Goal: Check status: Check status

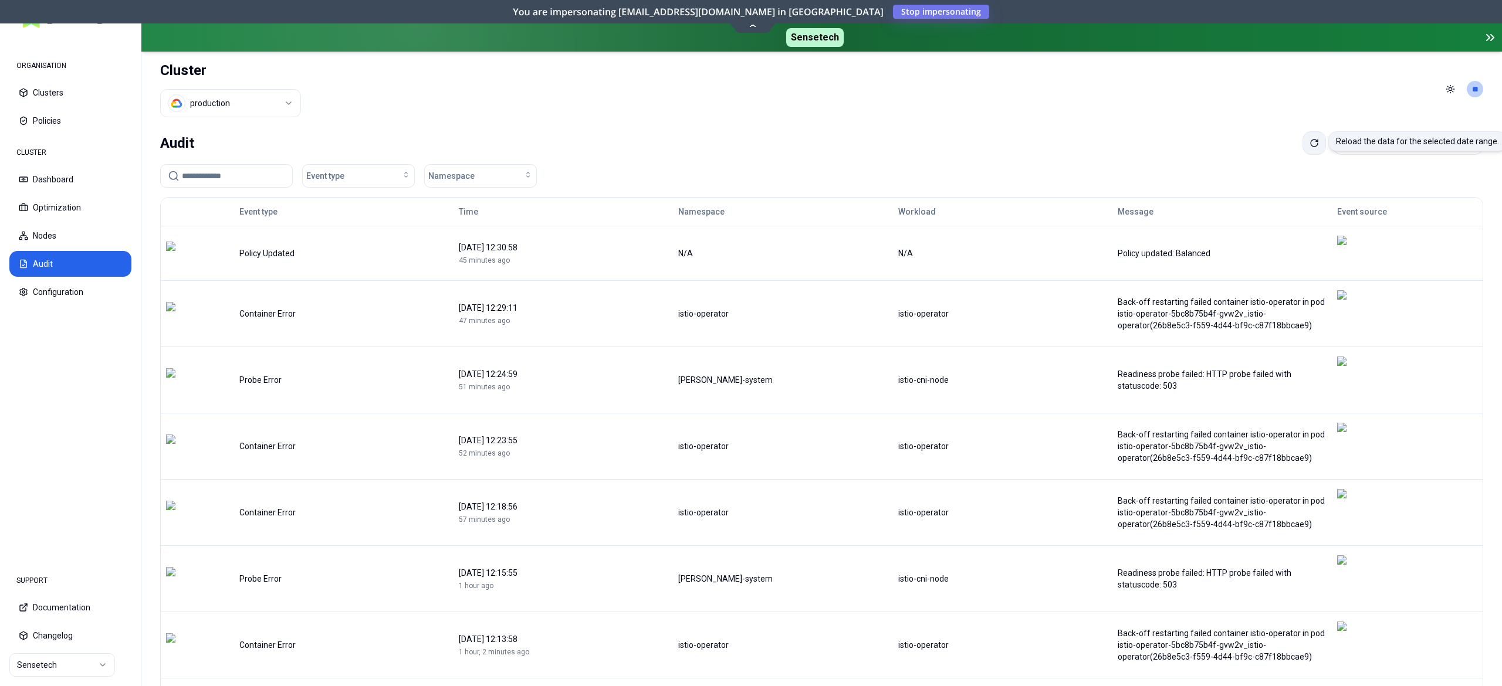
click at [1302, 148] on button at bounding box center [1313, 142] width 23 height 23
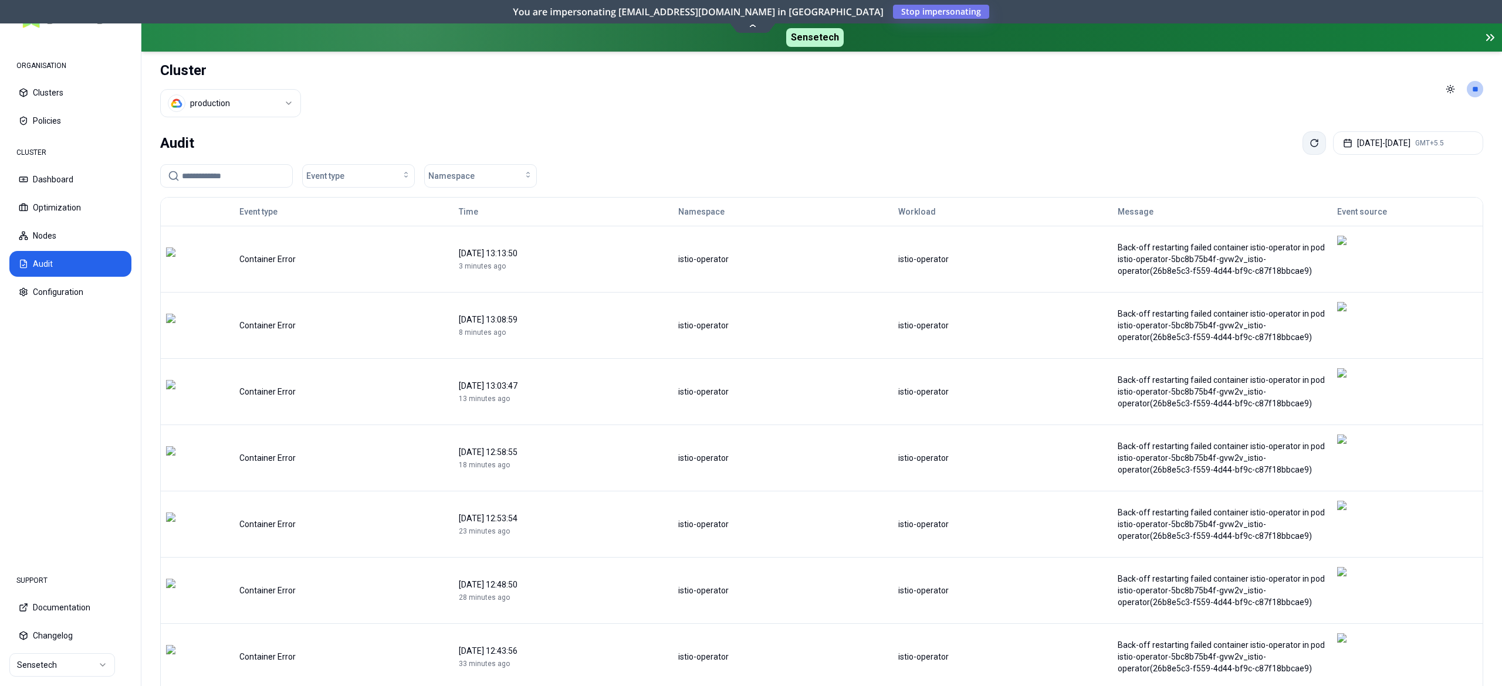
click at [1302, 148] on button at bounding box center [1313, 142] width 23 height 23
click at [266, 111] on html "ORGANISATION Clusters Policies CLUSTER Dashboard Optimization Nodes Audit Confi…" at bounding box center [751, 343] width 1502 height 686
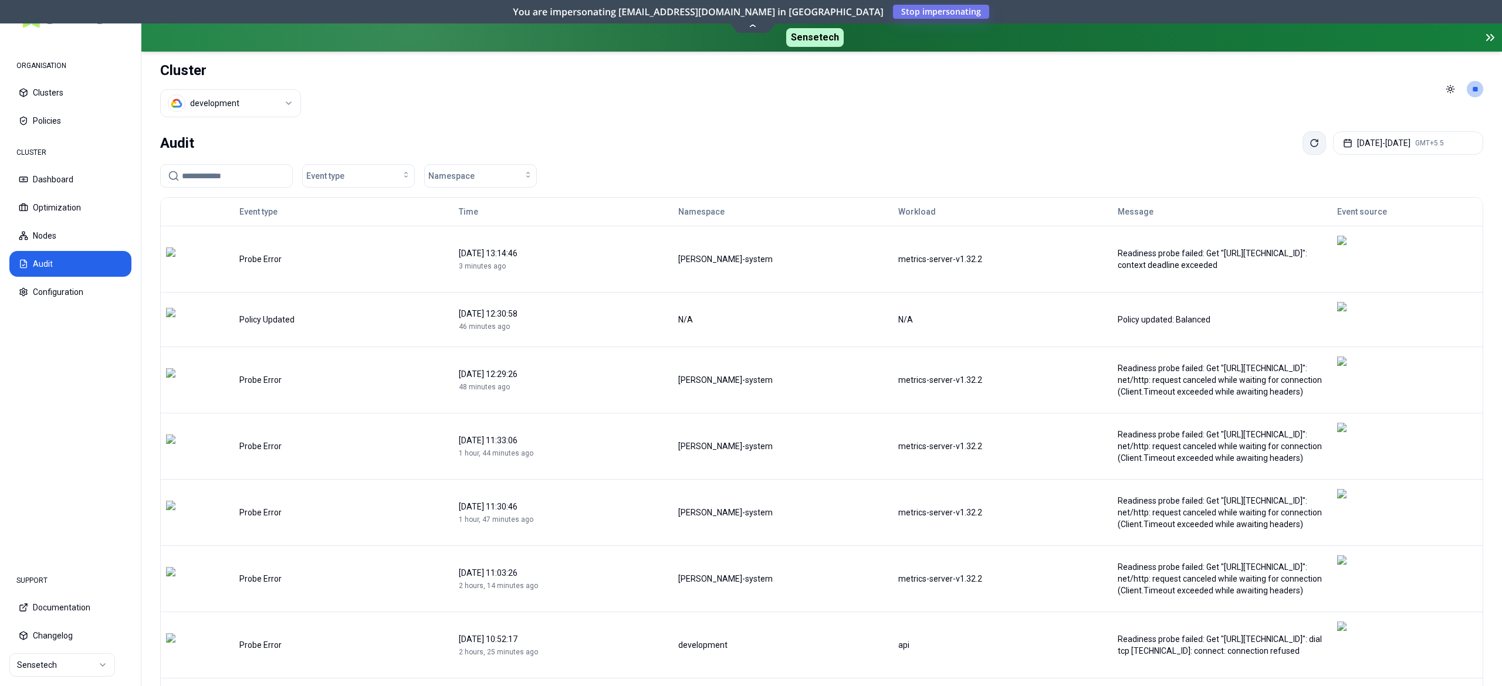
click at [1309, 148] on icon at bounding box center [1313, 142] width 9 height 9
click at [276, 107] on html "ORGANISATION Clusters Policies CLUSTER Dashboard Optimization Nodes Audit Confi…" at bounding box center [751, 343] width 1502 height 686
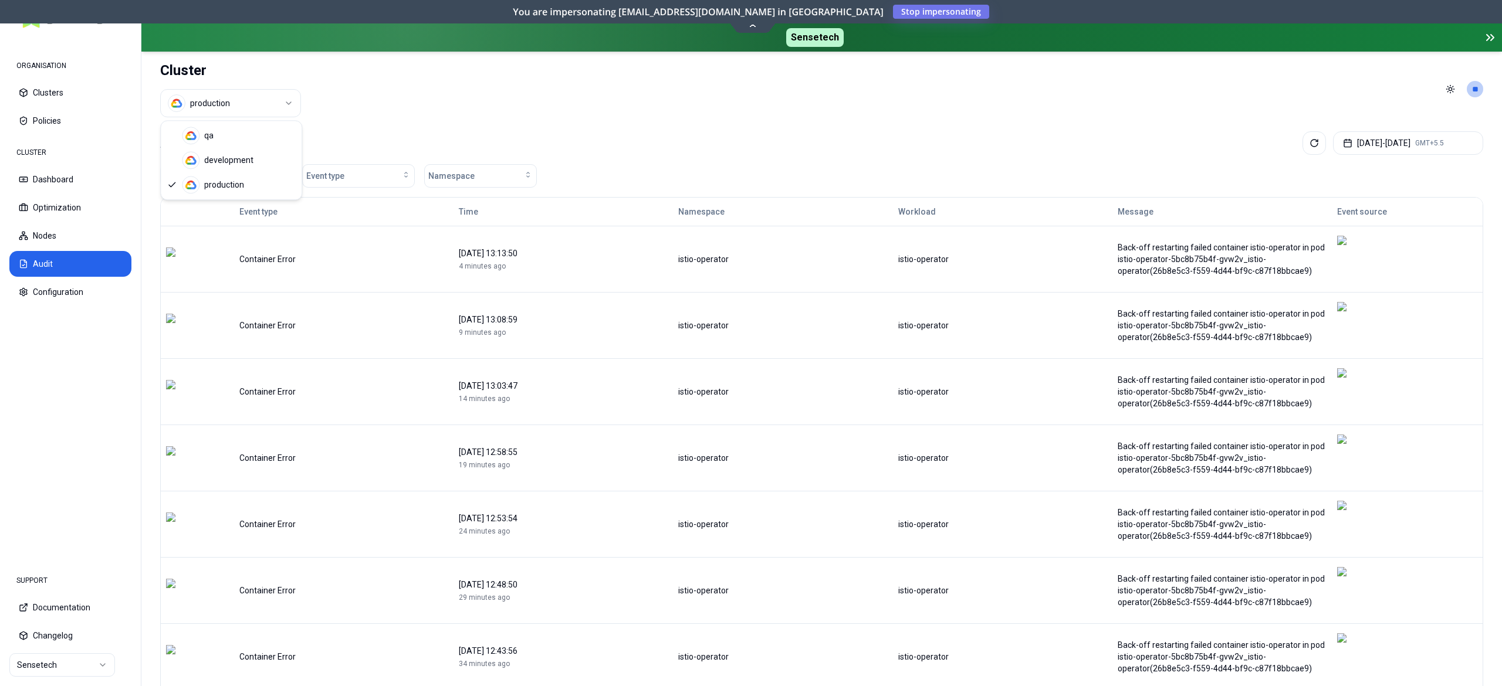
click at [278, 109] on html "ORGANISATION Clusters Policies CLUSTER Dashboard Optimization Nodes Audit Confi…" at bounding box center [751, 343] width 1502 height 686
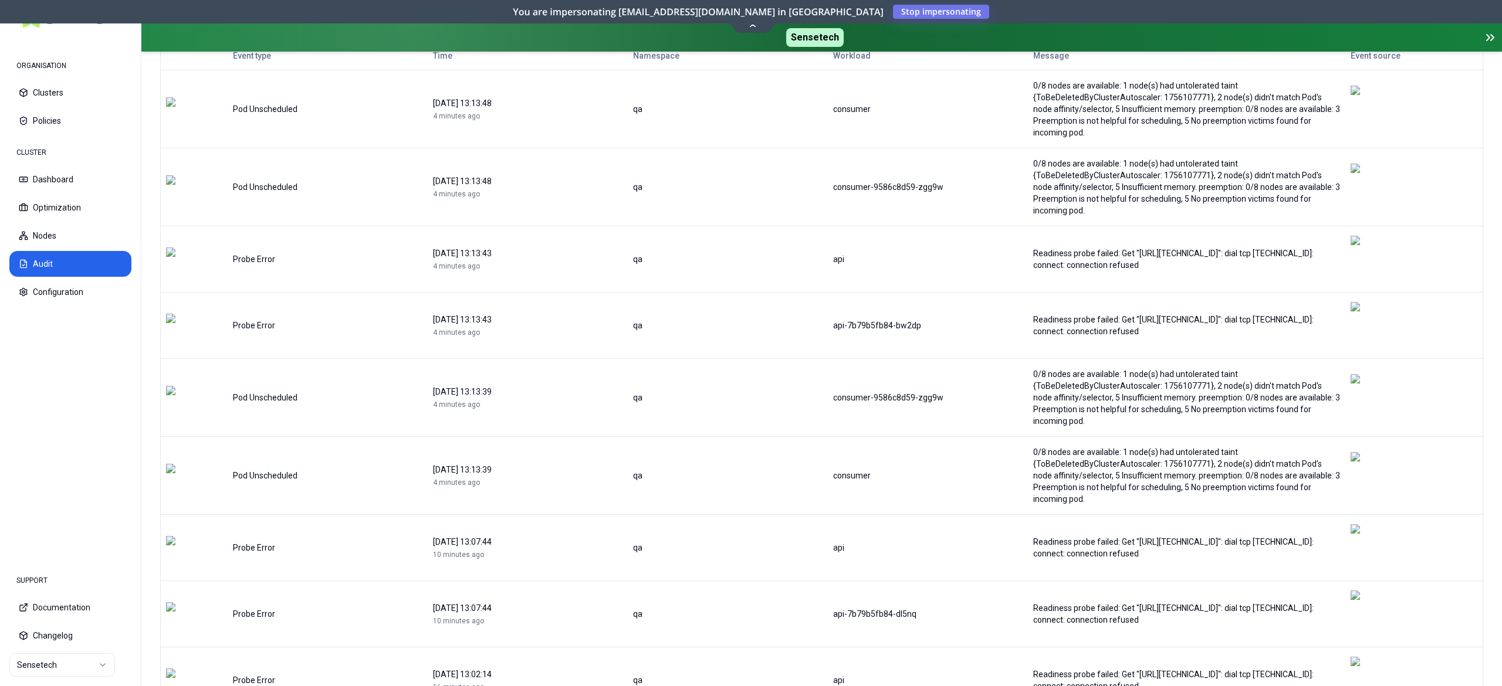
scroll to position [188, 0]
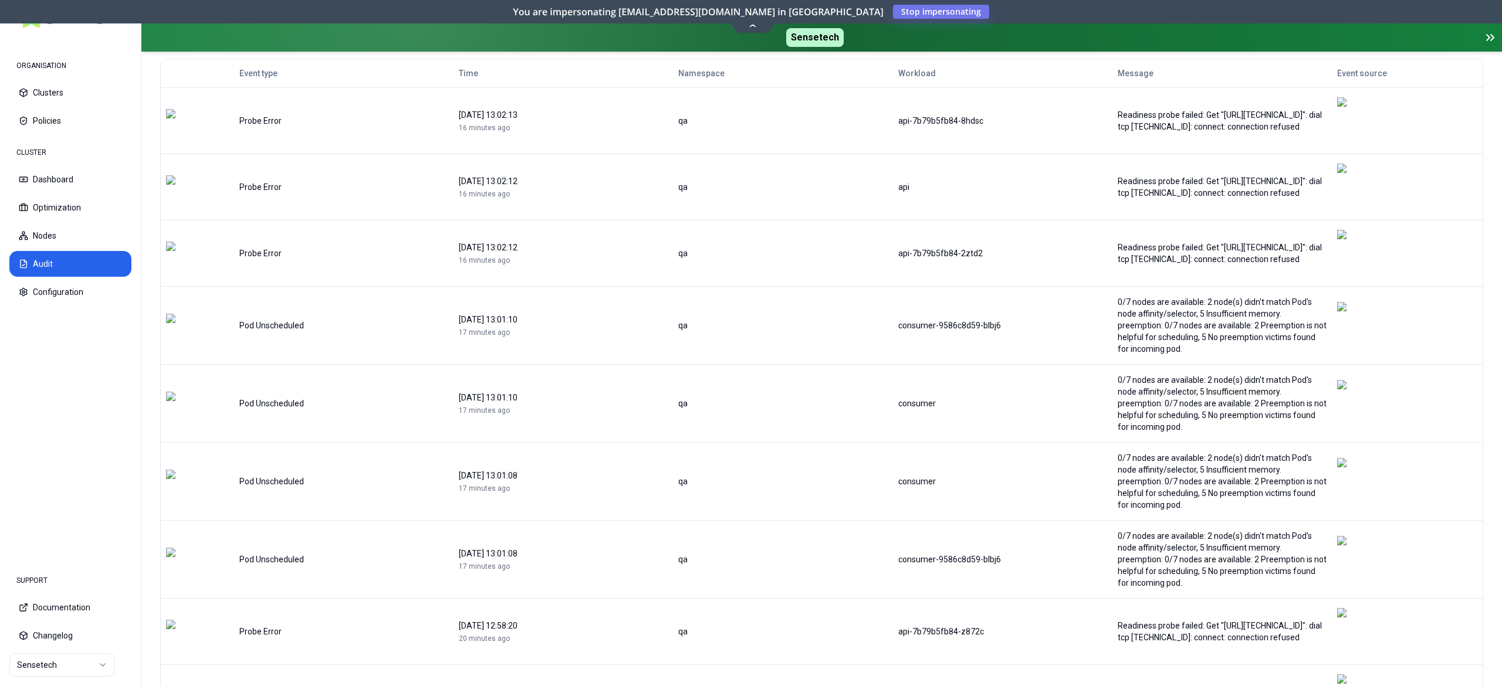
scroll to position [141, 0]
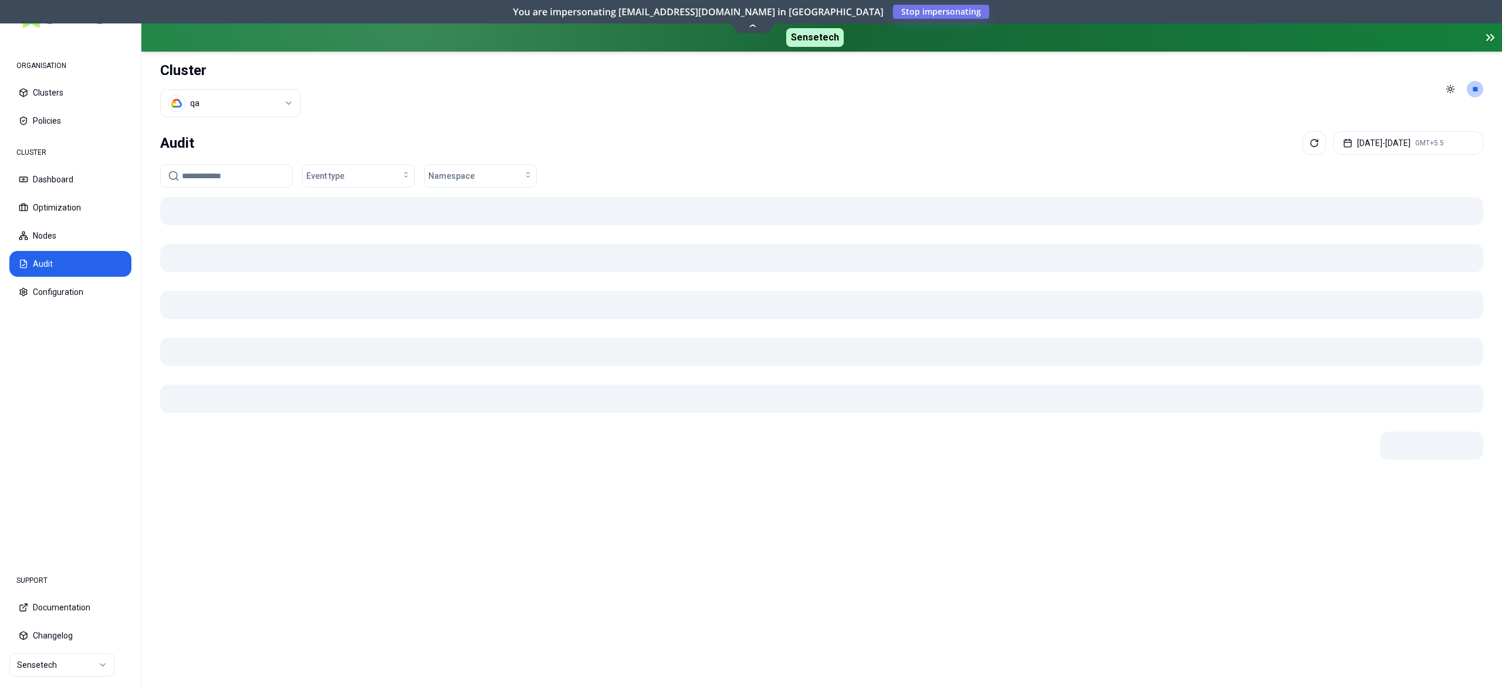
scroll to position [0, 0]
click at [1324, 628] on div "Event type Namespace" at bounding box center [821, 415] width 1323 height 503
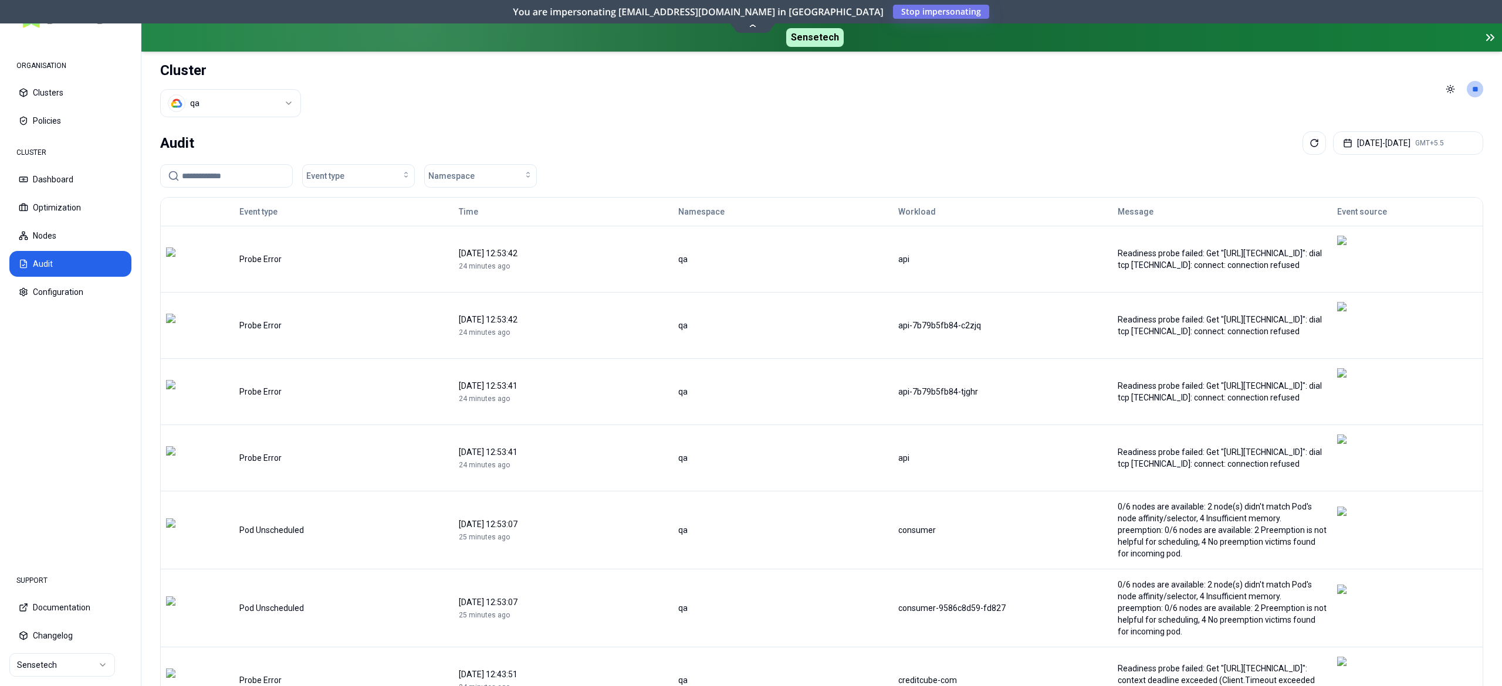
click at [895, 134] on div "Audit [DATE] - [DATE] GMT+5.5" at bounding box center [821, 142] width 1323 height 23
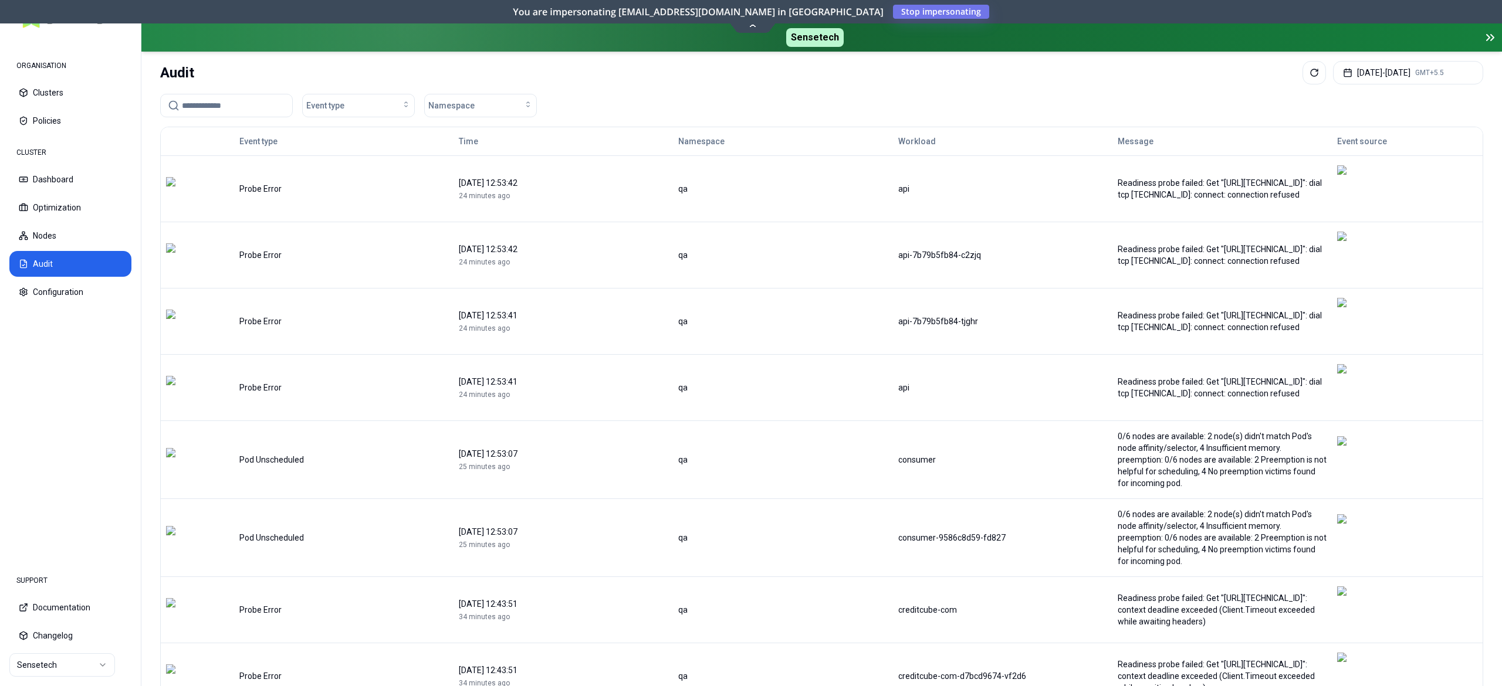
scroll to position [69, 0]
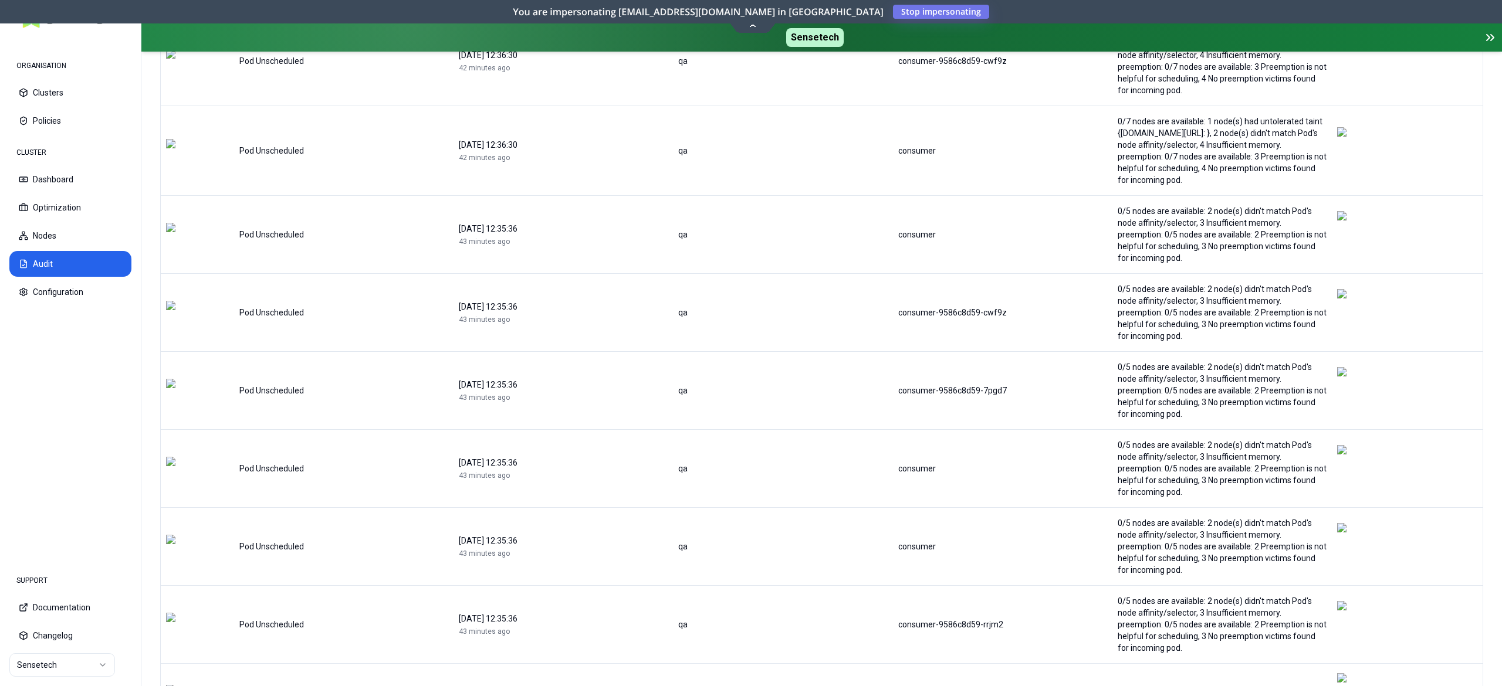
scroll to position [258, 0]
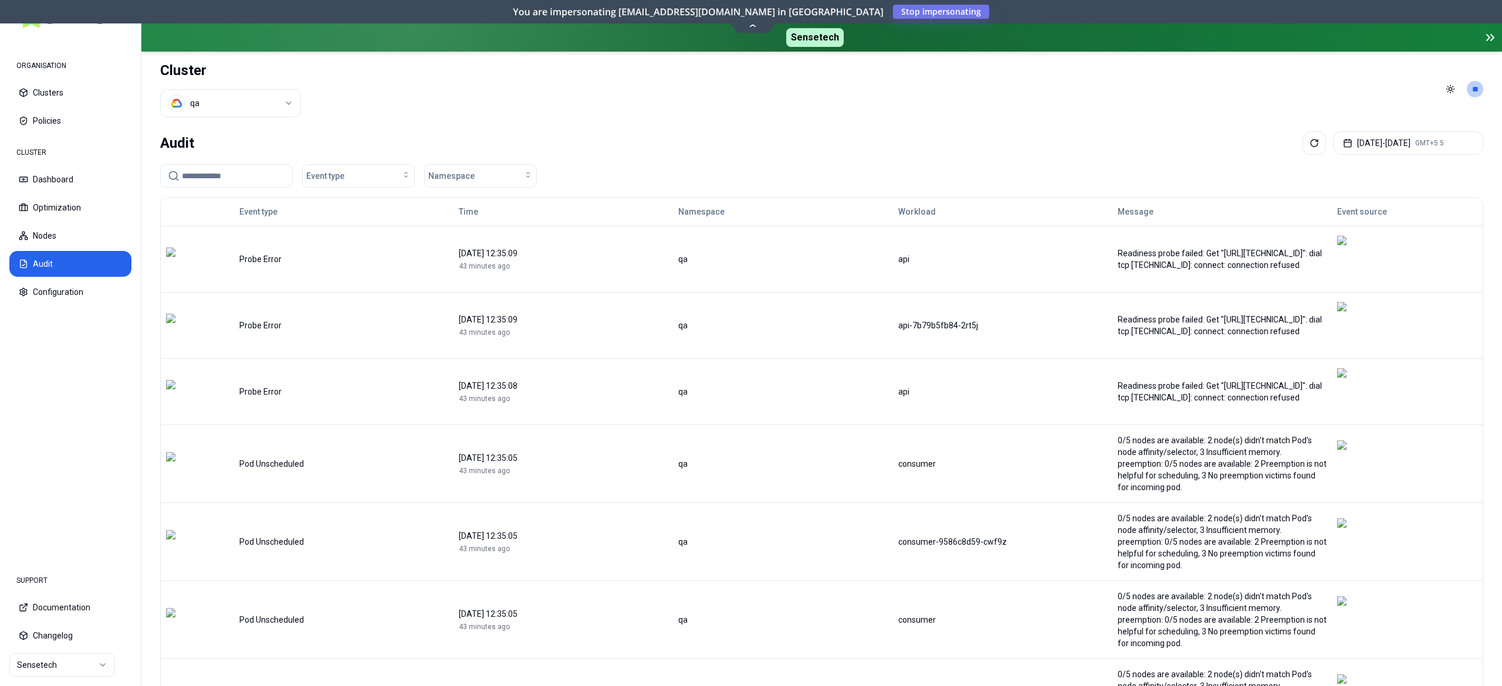
scroll to position [117, 0]
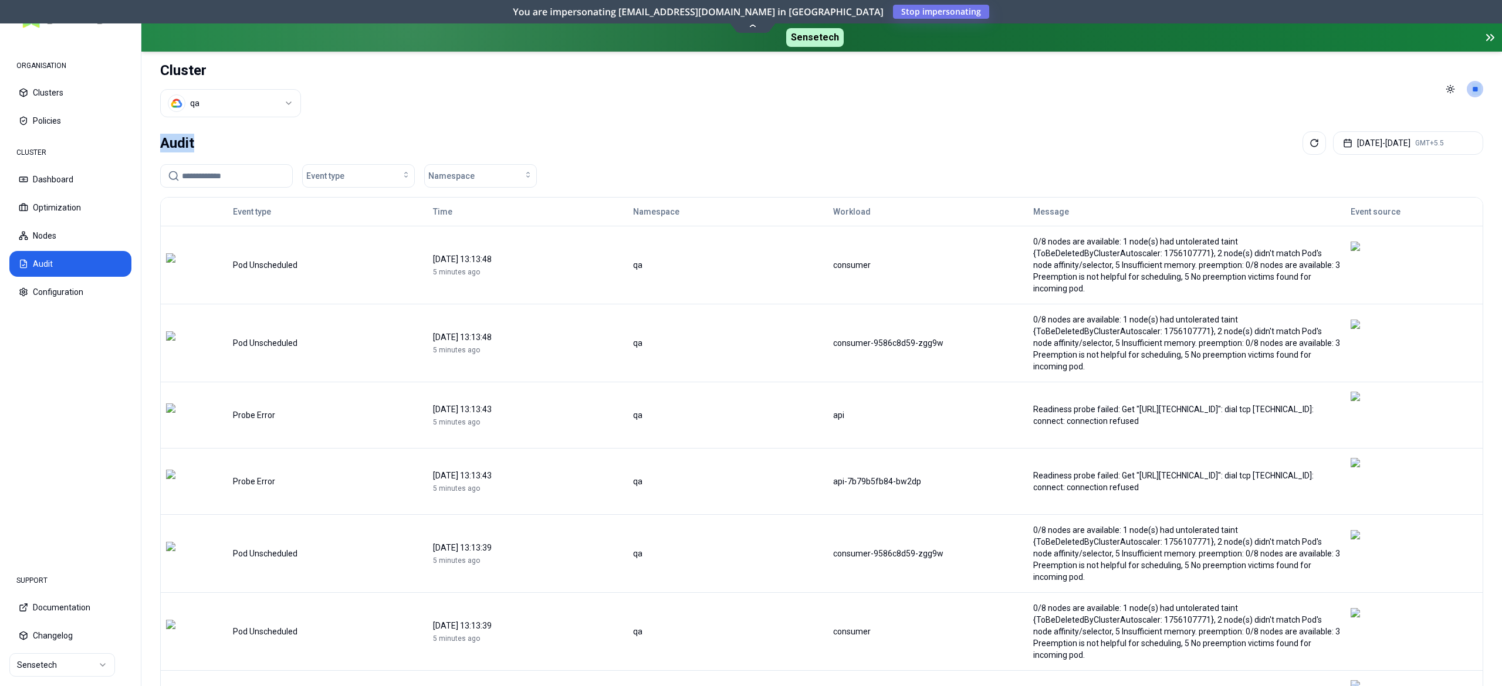
drag, startPoint x: 688, startPoint y: 150, endPoint x: 906, endPoint y: 127, distance: 218.9
click at [906, 127] on div "Audit [DATE] - [DATE] GMT+5.5 Event type Namespace Event type Time Namespace Wo…" at bounding box center [821, 562] width 1360 height 871
click at [1309, 144] on icon at bounding box center [1313, 142] width 9 height 9
click at [1302, 145] on button at bounding box center [1313, 142] width 23 height 23
click at [1309, 143] on icon at bounding box center [1313, 142] width 9 height 9
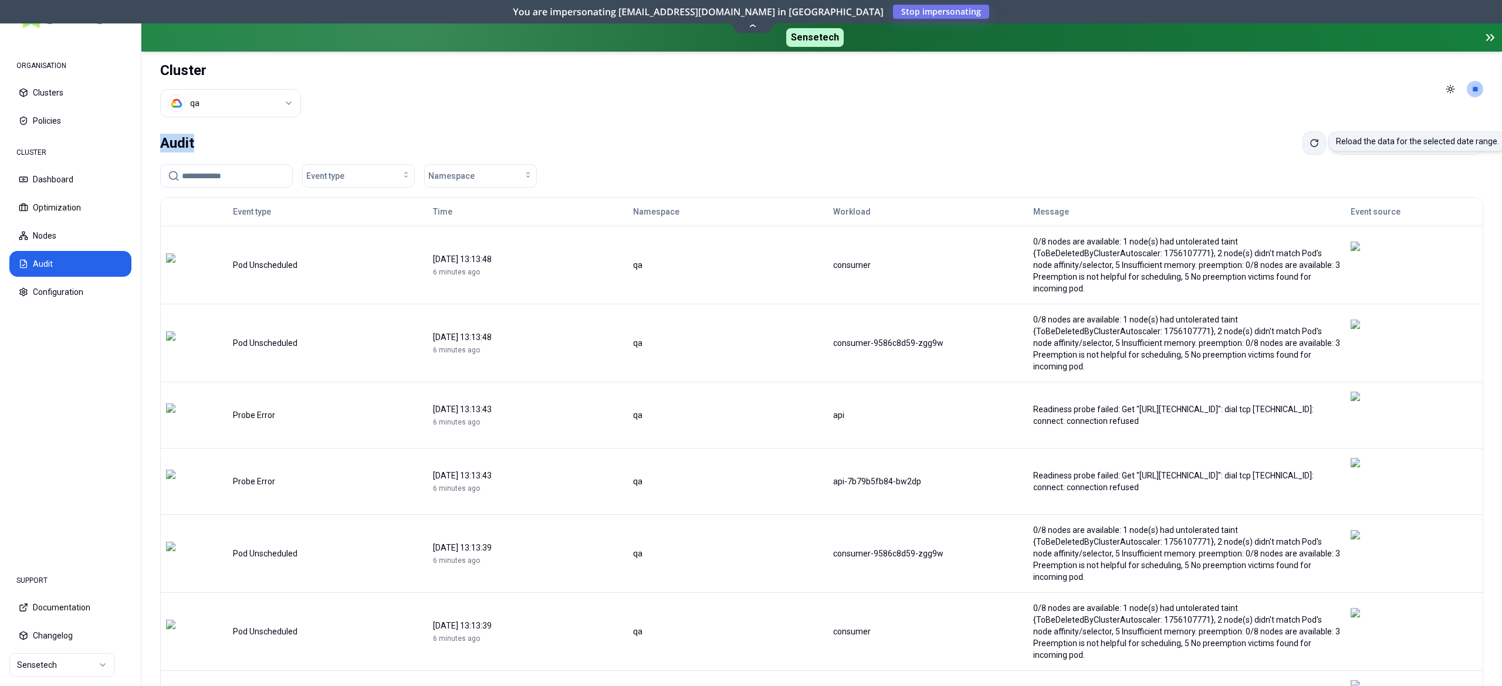
click at [1302, 151] on button at bounding box center [1313, 142] width 23 height 23
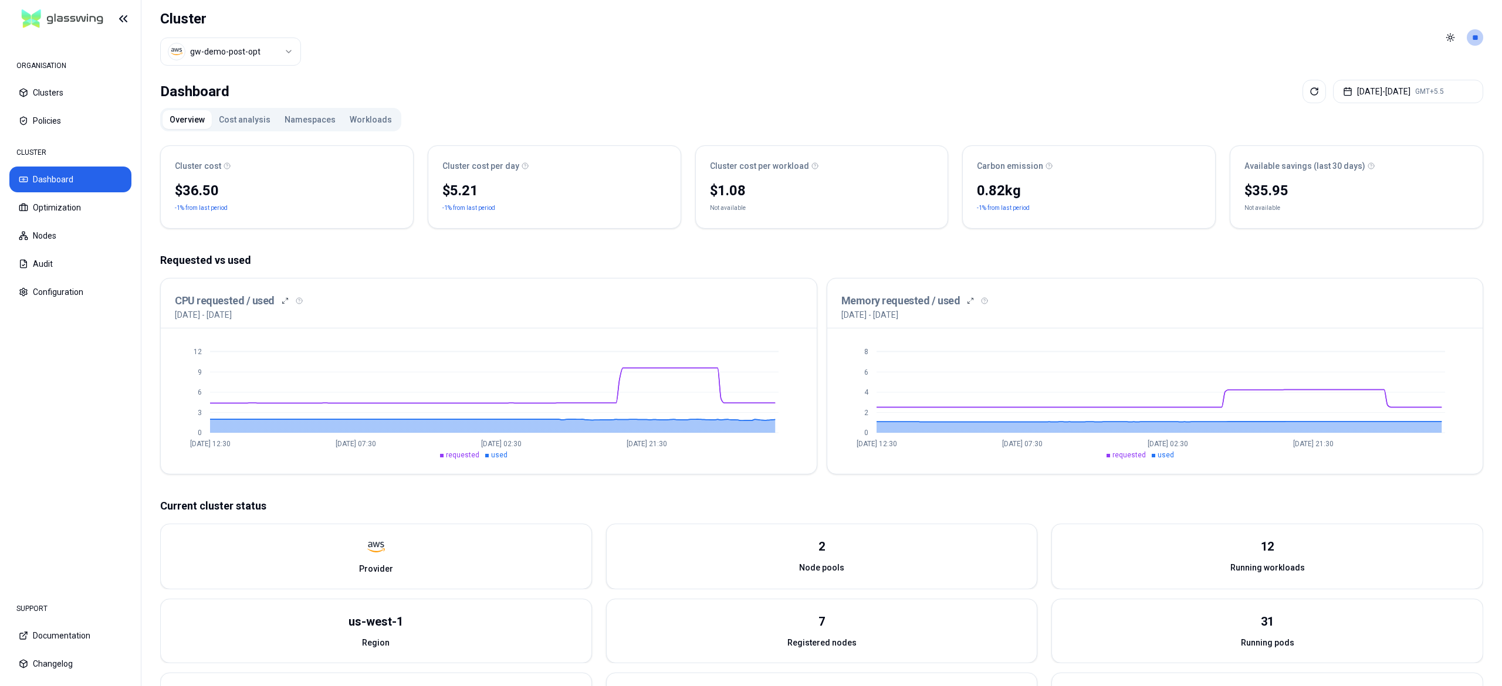
click at [360, 117] on button "Workloads" at bounding box center [371, 119] width 56 height 19
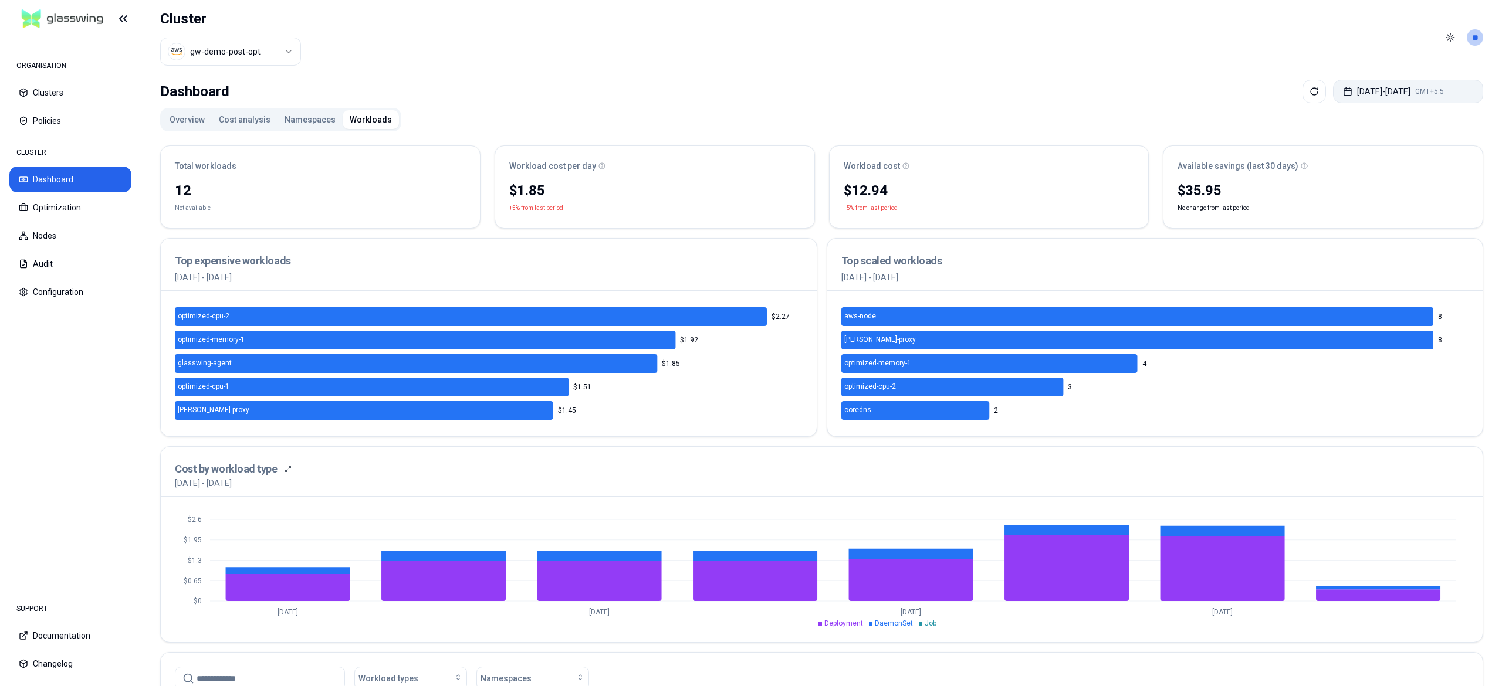
click at [1387, 101] on button "Aug 18, 2025 - Aug 25, 2025 GMT+5.5" at bounding box center [1408, 91] width 150 height 23
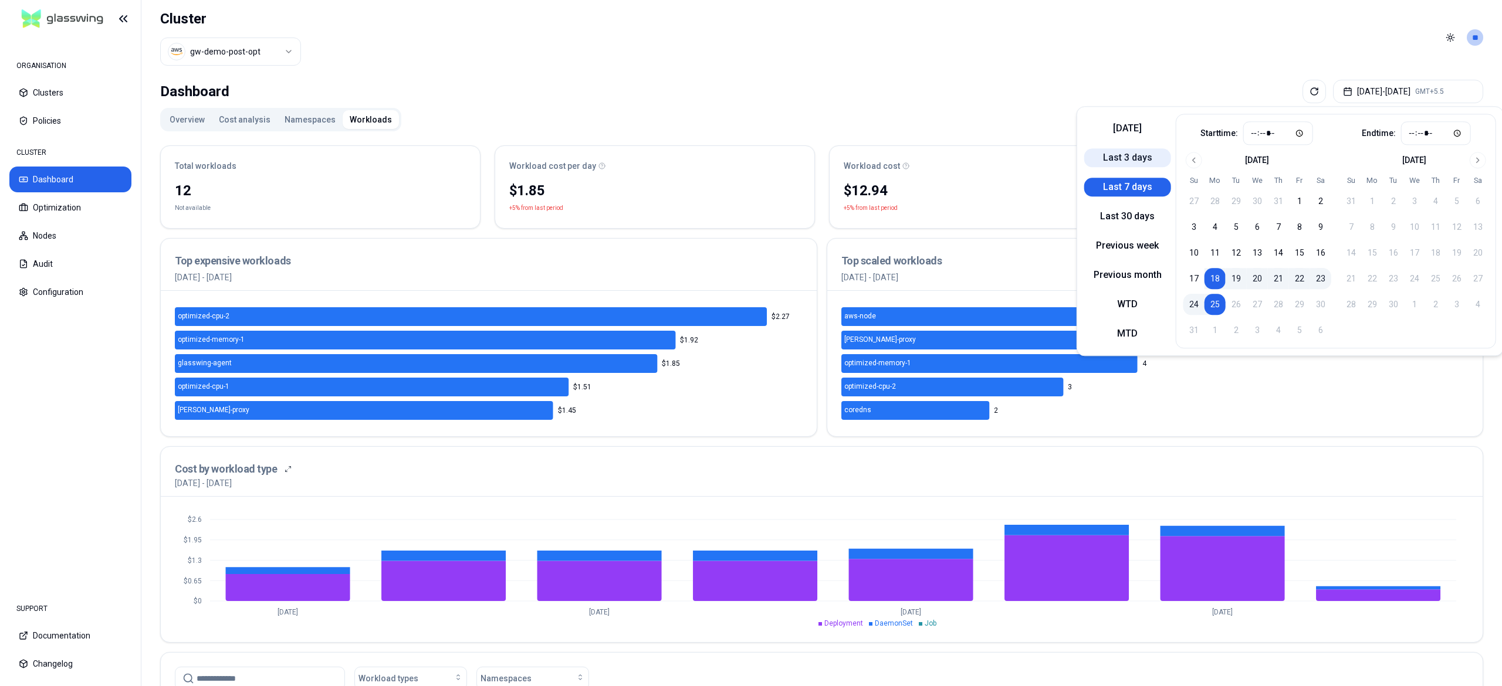
click at [1119, 161] on button "Last 3 days" at bounding box center [1127, 157] width 87 height 19
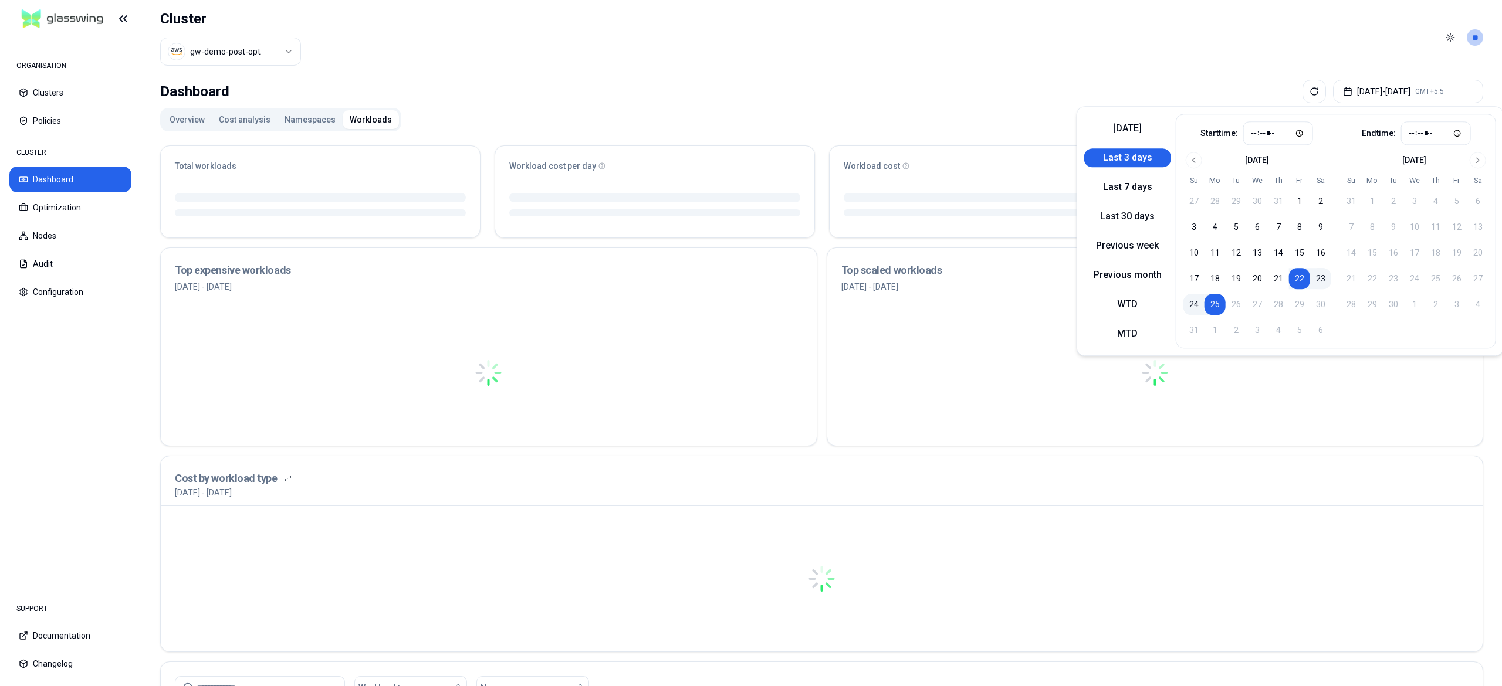
click at [948, 107] on div "Dashboard Aug 22, 2025 - Aug 25, 2025 GMT+5.5 Overview Cost analysis Namespaces…" at bounding box center [821, 556] width 1360 height 963
